Goal: Find specific page/section: Find specific page/section

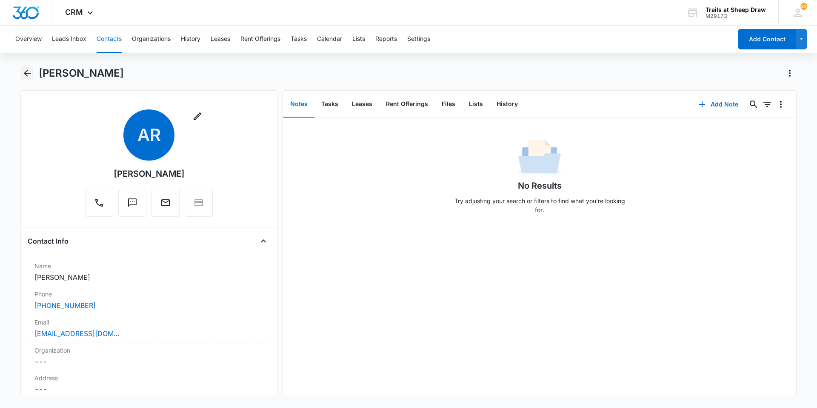
click at [30, 75] on icon "Back" at bounding box center [27, 73] width 10 height 10
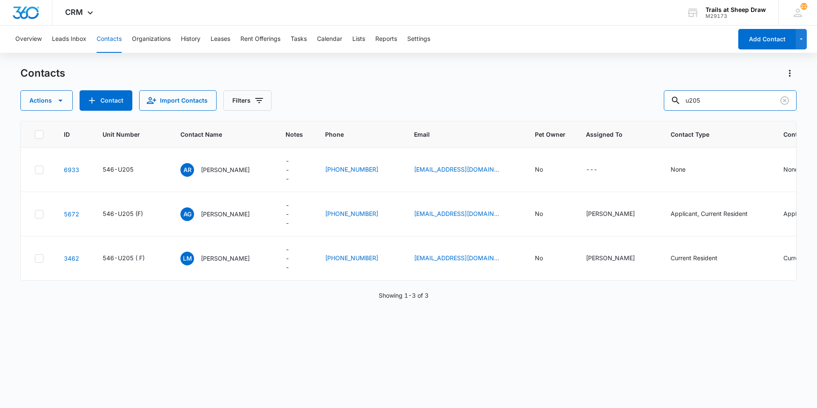
drag, startPoint x: 726, startPoint y: 94, endPoint x: 581, endPoint y: 95, distance: 144.7
click at [582, 95] on div "Actions Contact Import Contacts Filters u205" at bounding box center [408, 100] width 777 height 20
type input "o205"
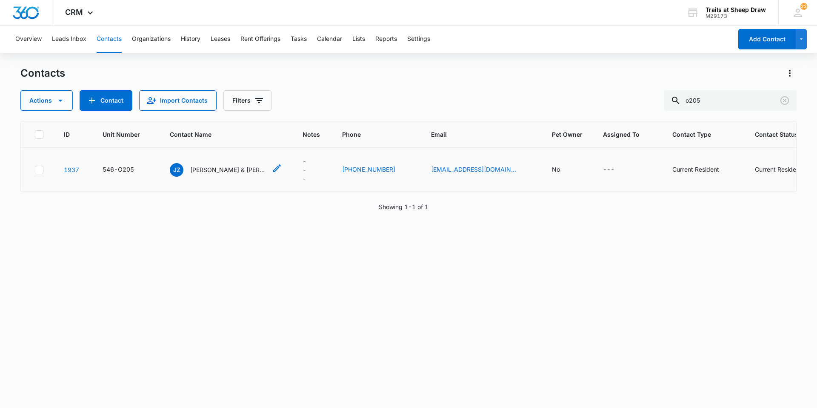
click at [219, 169] on p "[PERSON_NAME] & [PERSON_NAME]" at bounding box center [228, 169] width 77 height 9
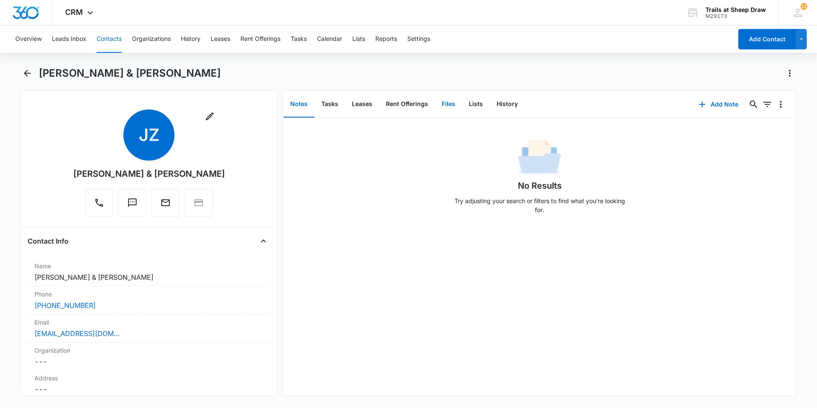
click at [457, 116] on button "Files" at bounding box center [448, 104] width 27 height 26
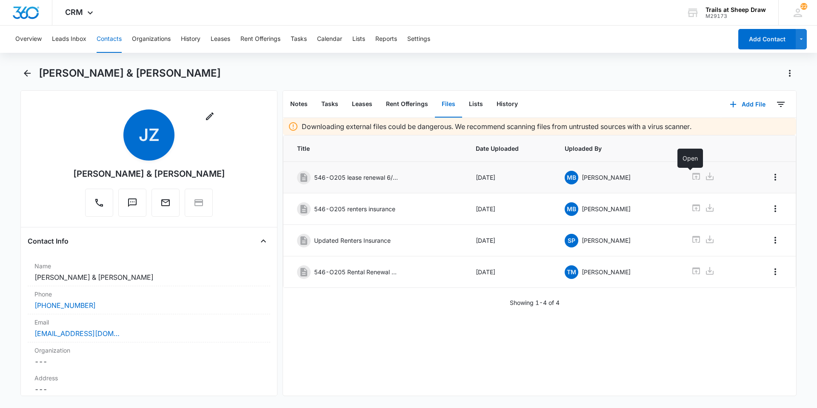
click at [693, 177] on icon at bounding box center [697, 176] width 8 height 7
click at [32, 67] on button "Back" at bounding box center [26, 73] width 13 height 14
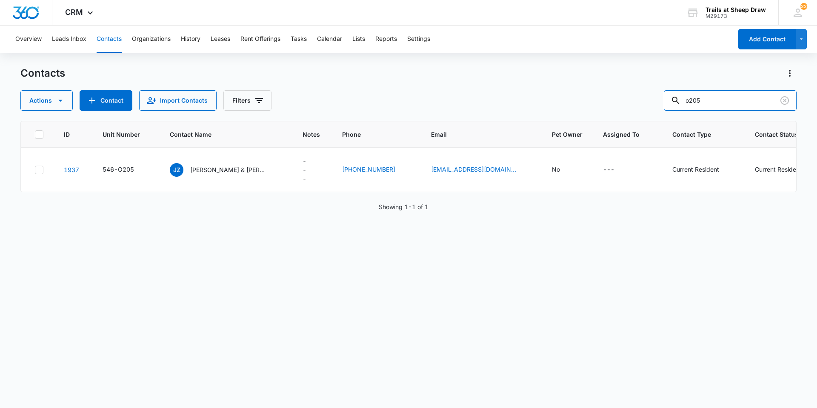
drag, startPoint x: 721, startPoint y: 103, endPoint x: 486, endPoint y: 100, distance: 235.0
click at [490, 100] on div "Actions Contact Import Contacts Filters o205" at bounding box center [408, 100] width 777 height 20
type input "d302"
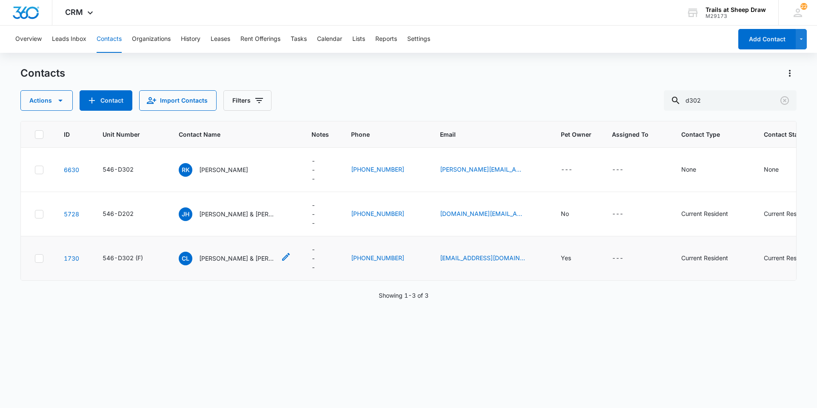
click at [241, 261] on p "[PERSON_NAME] & [PERSON_NAME]" at bounding box center [237, 258] width 77 height 9
